Goal: Check status: Check status

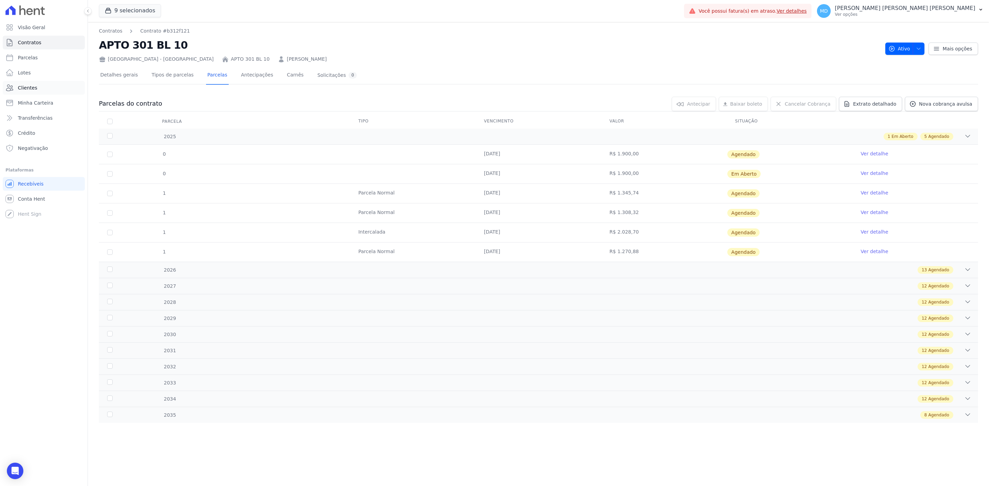
click at [22, 90] on span "Clientes" at bounding box center [27, 87] width 19 height 7
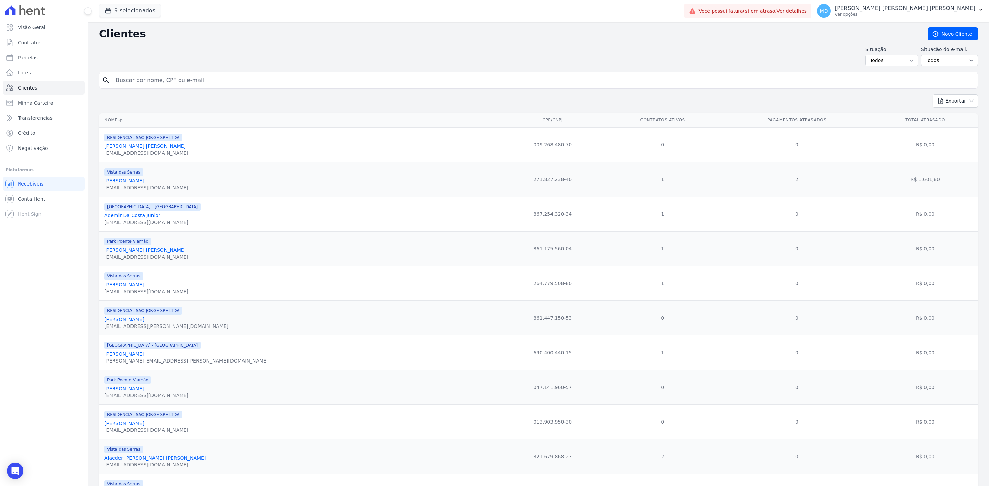
click at [166, 82] on input "search" at bounding box center [543, 80] width 863 height 14
type input "w"
type input "[PERSON_NAME]"
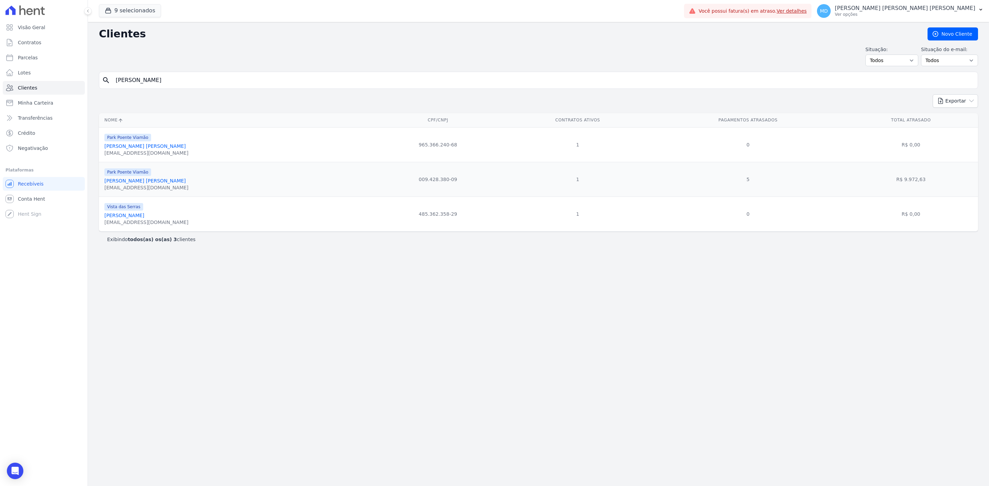
click at [148, 184] on link "[PERSON_NAME] [PERSON_NAME]" at bounding box center [144, 180] width 81 height 5
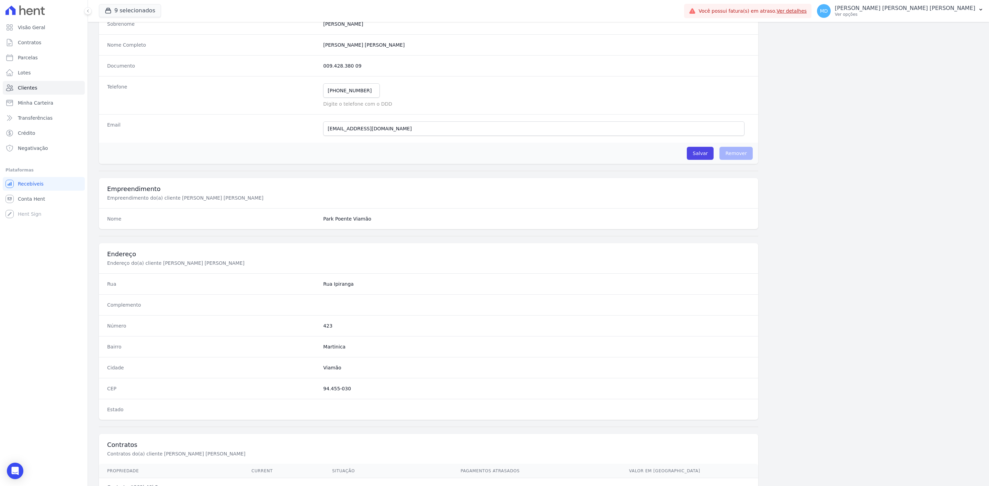
scroll to position [192, 0]
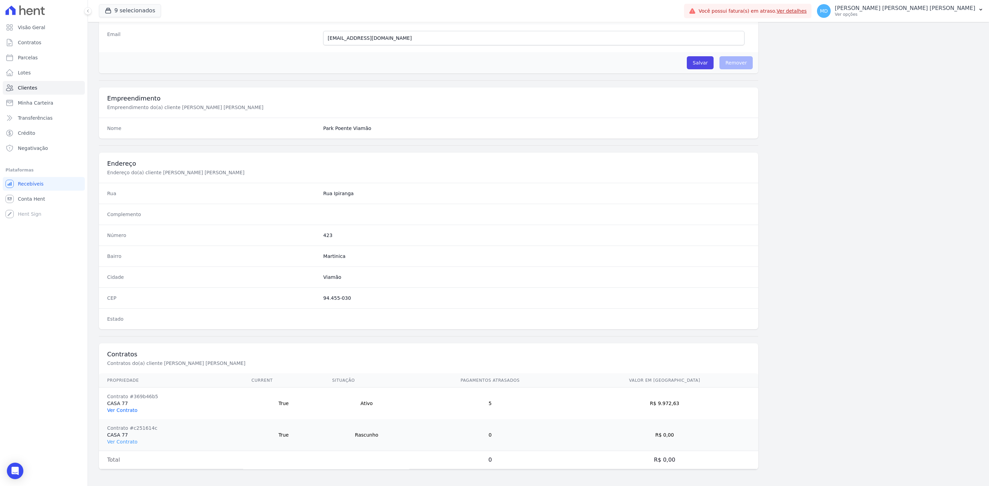
click at [125, 410] on link "Ver Contrato" at bounding box center [122, 410] width 30 height 5
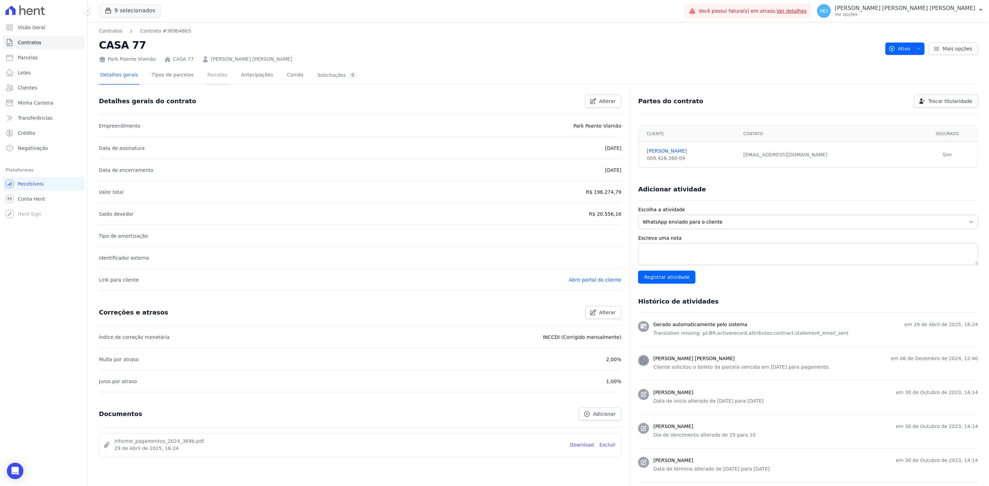
click at [209, 76] on link "Parcelas" at bounding box center [217, 76] width 23 height 18
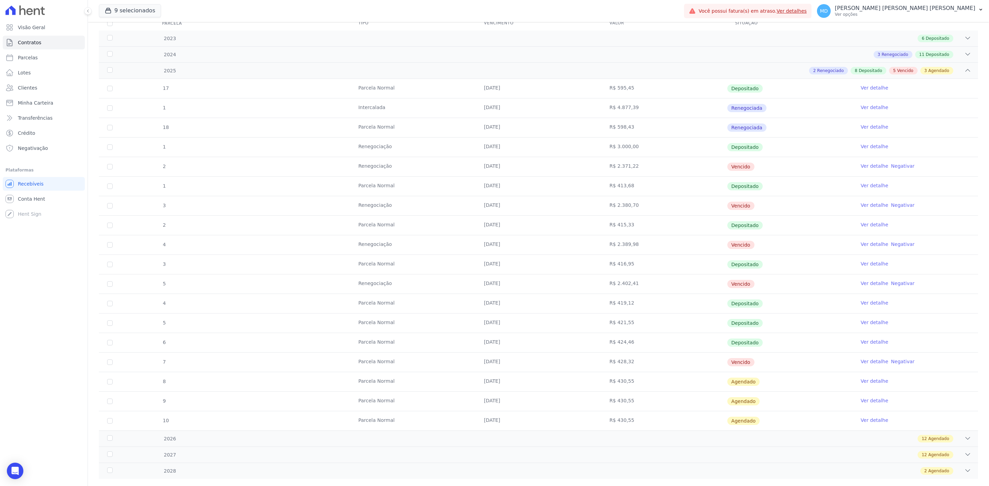
scroll to position [115, 0]
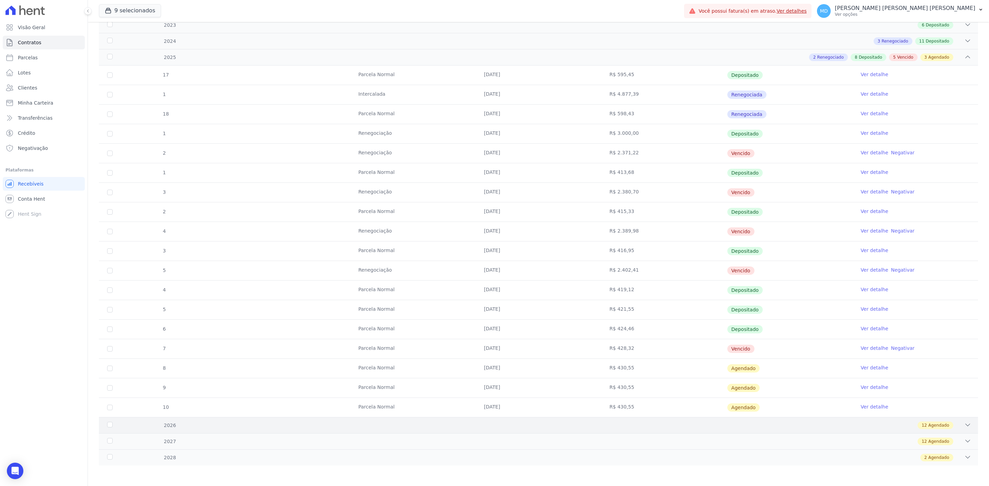
click at [571, 429] on div "12 Agendado" at bounding box center [582, 426] width 778 height 8
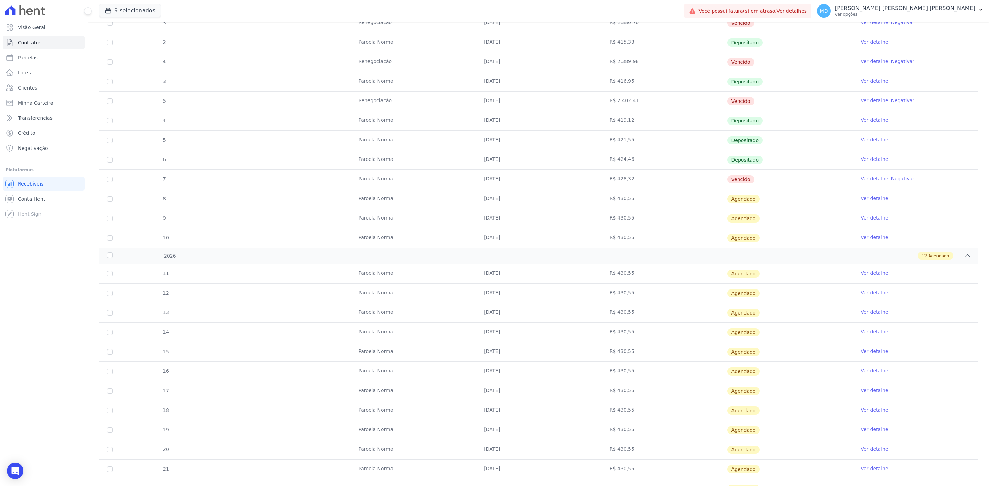
scroll to position [352, 0]
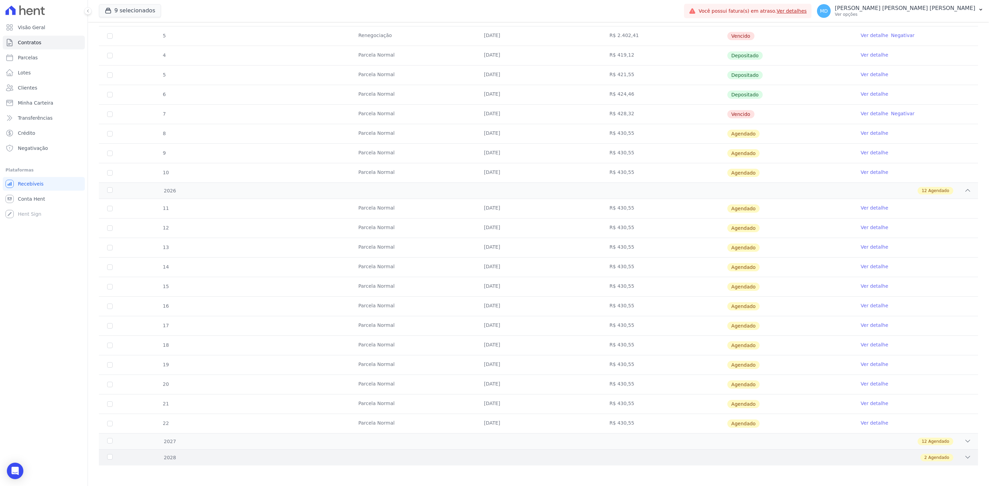
click at [519, 452] on div "2028 2 Agendado" at bounding box center [538, 458] width 879 height 16
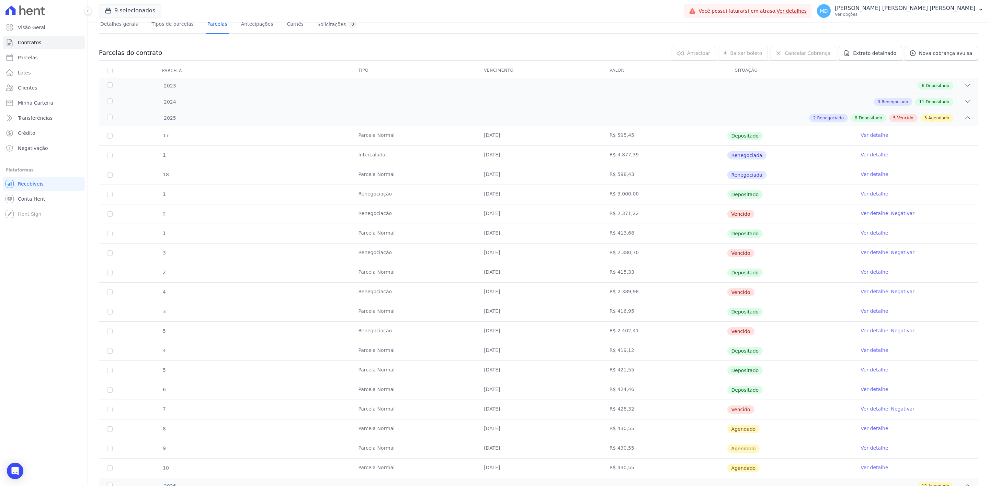
scroll to position [31, 0]
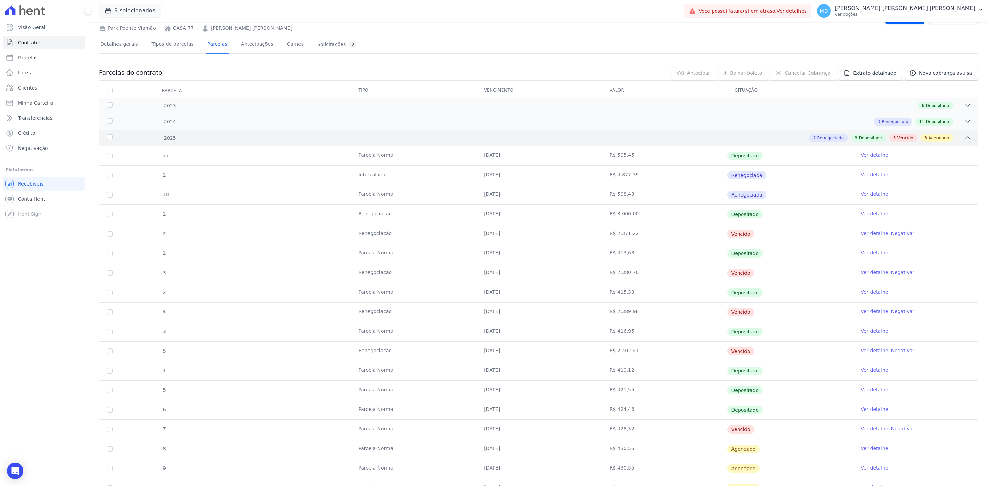
click at [261, 134] on div "2025 2 Renegociado 8 Depositado 5 Vencido 3 Agendado" at bounding box center [538, 138] width 879 height 16
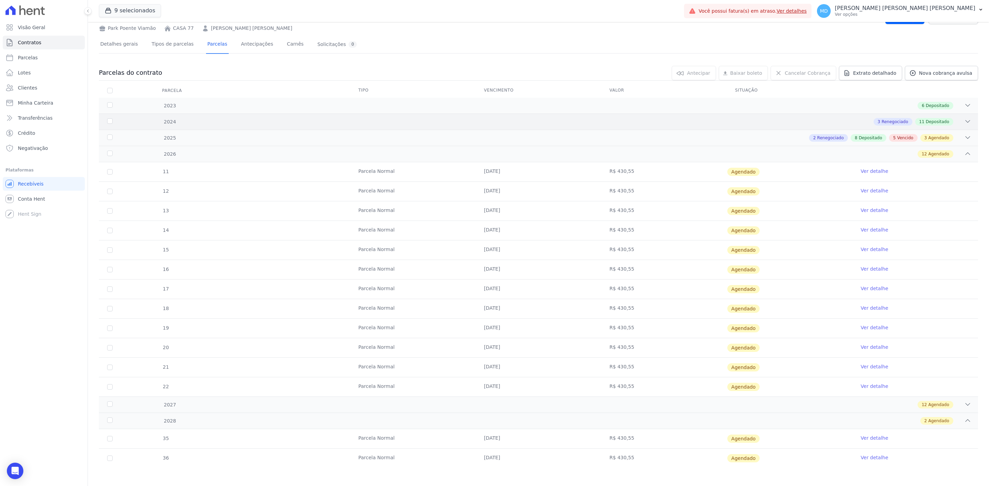
click at [260, 118] on div "3 Renegociado 11 Depositado" at bounding box center [582, 122] width 778 height 8
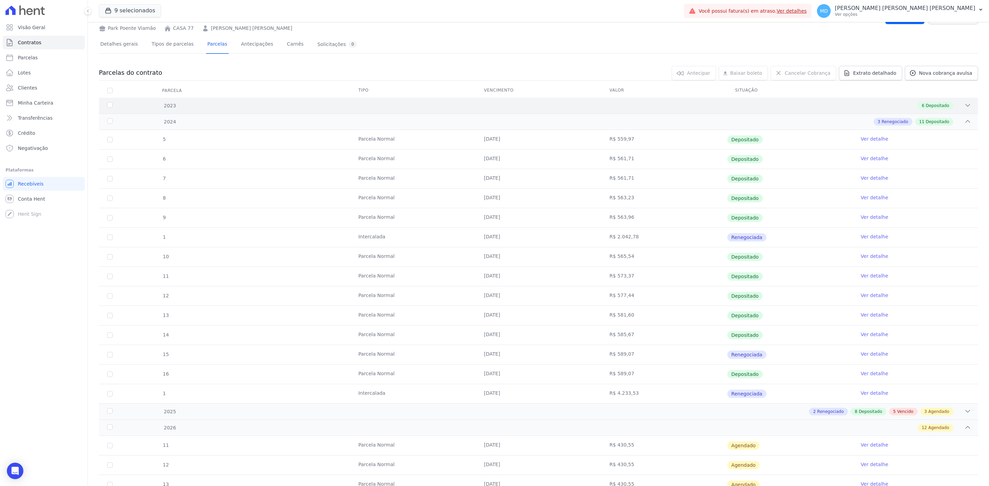
click at [257, 99] on div "2023 6 Depositado" at bounding box center [538, 106] width 879 height 16
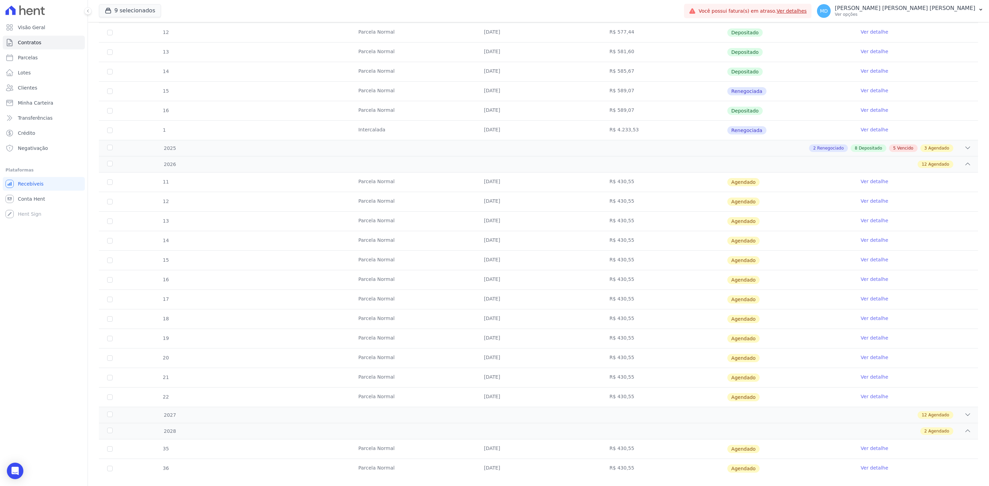
scroll to position [431, 0]
